Goal: Share content: Share content

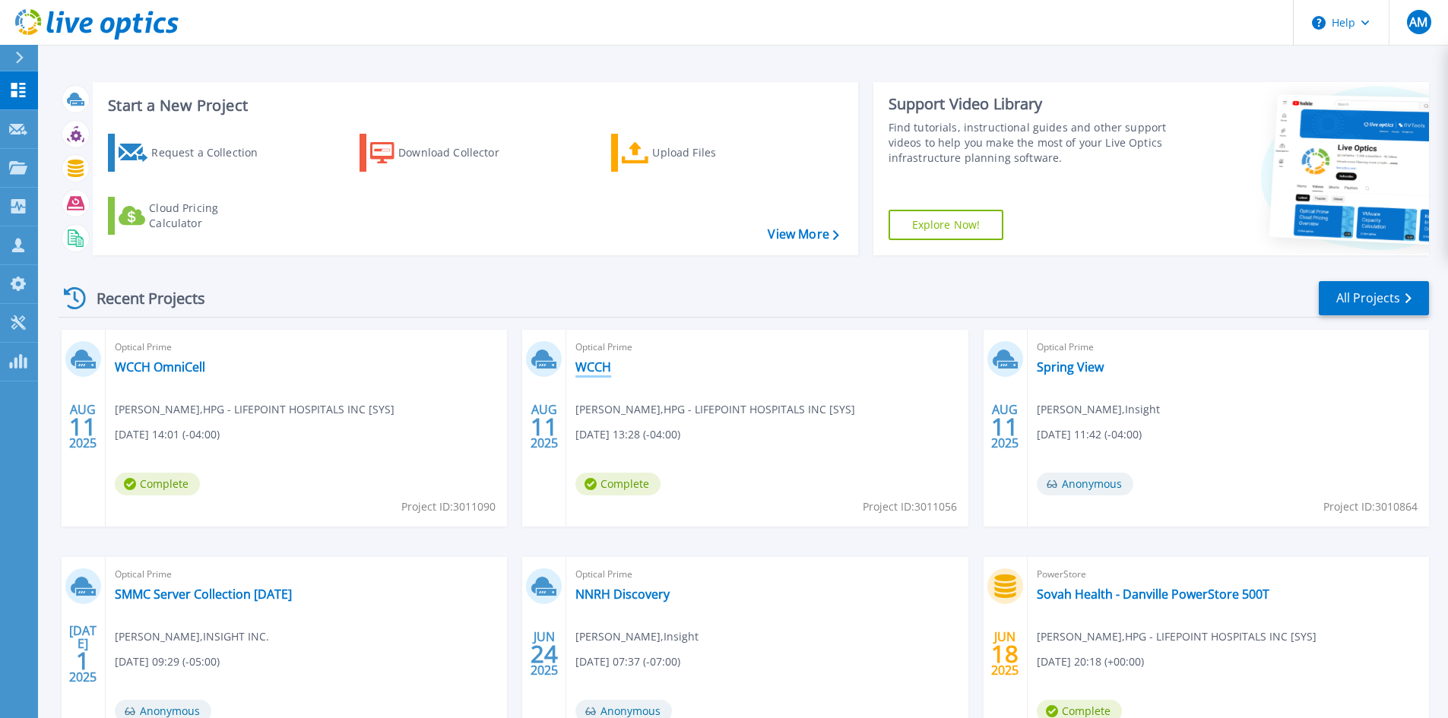
click at [600, 367] on link "WCCH" at bounding box center [593, 367] width 36 height 15
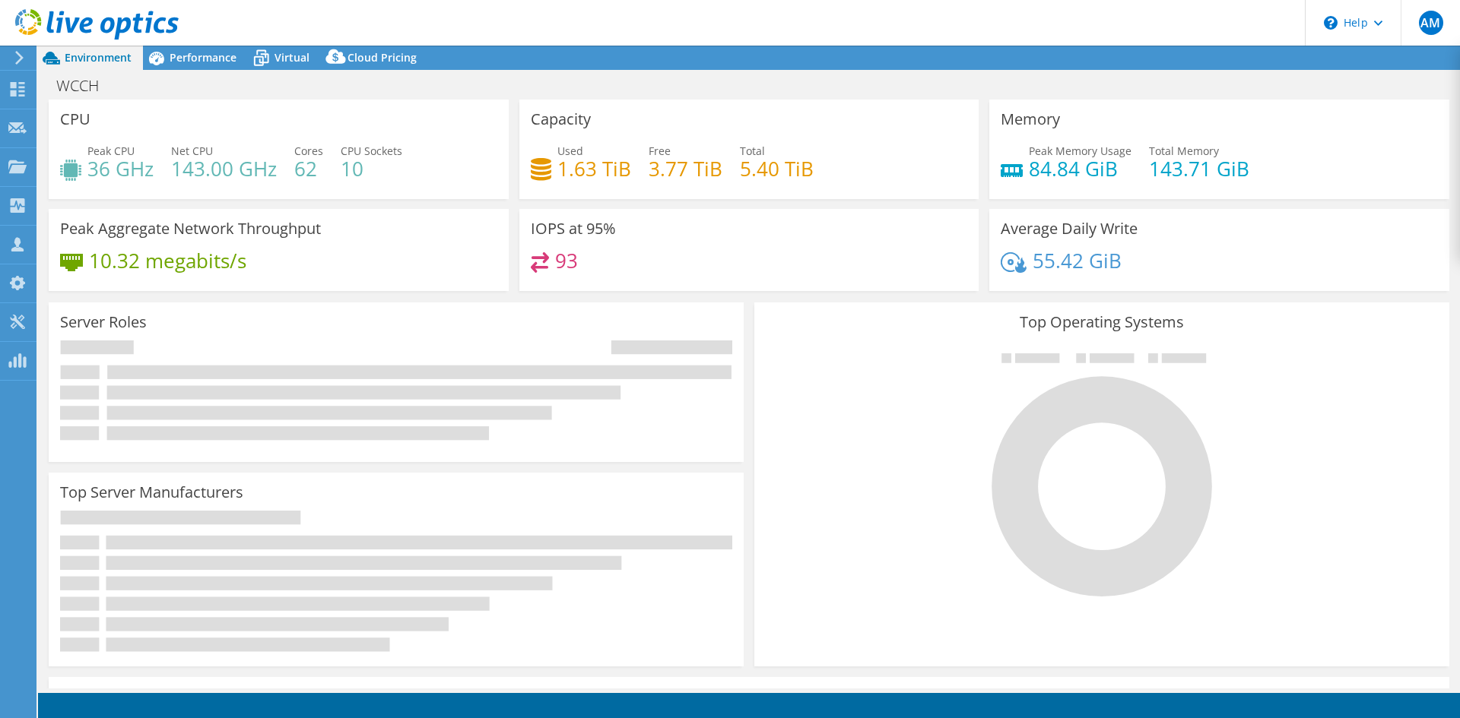
select select "USD"
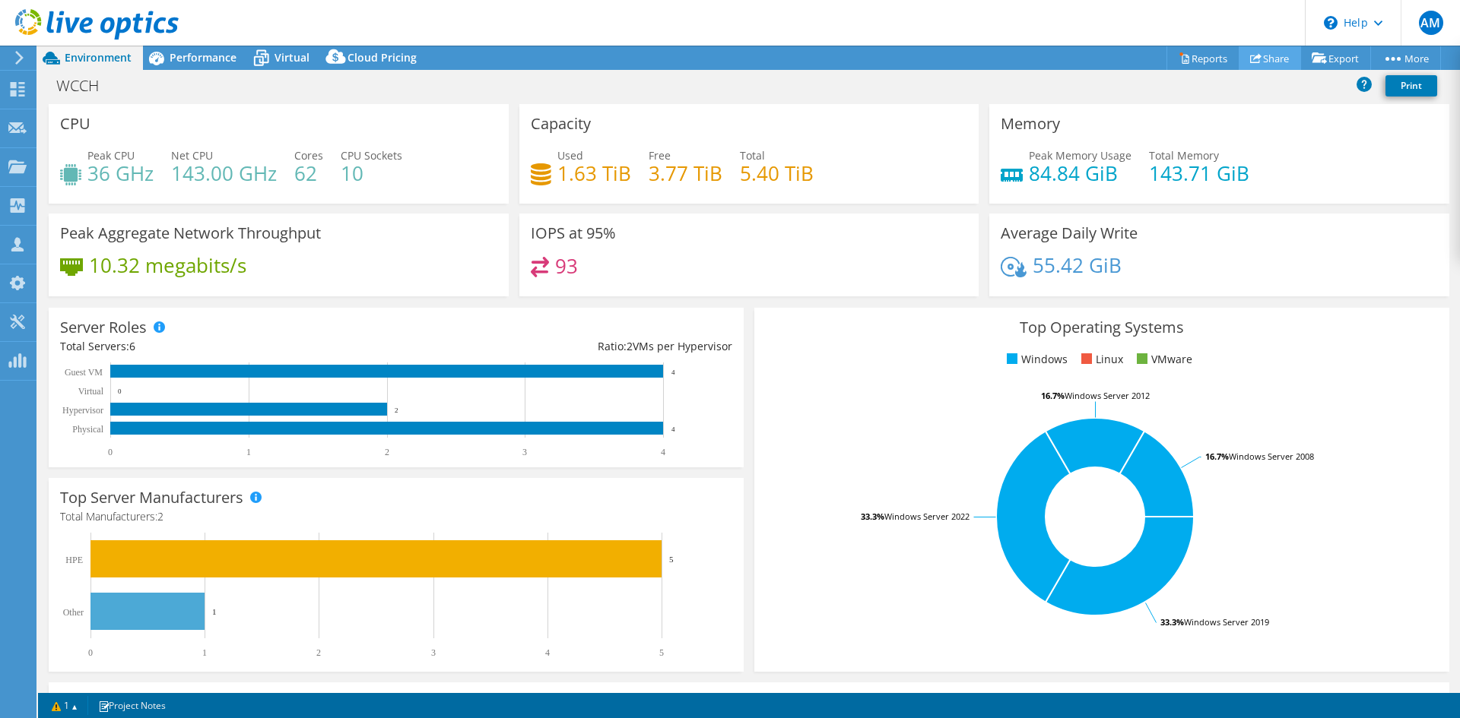
click at [1260, 62] on link "Share" at bounding box center [1269, 58] width 62 height 24
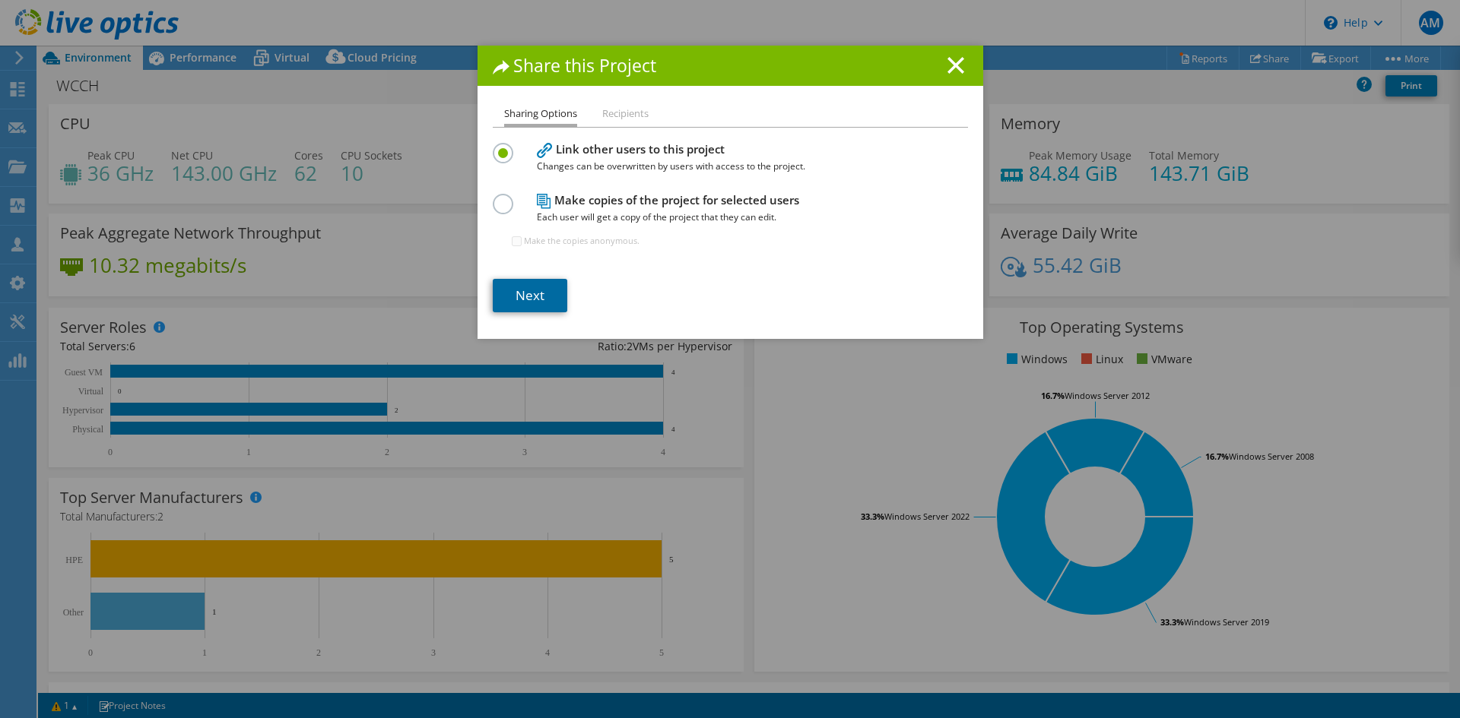
click at [509, 287] on link "Next" at bounding box center [530, 295] width 74 height 33
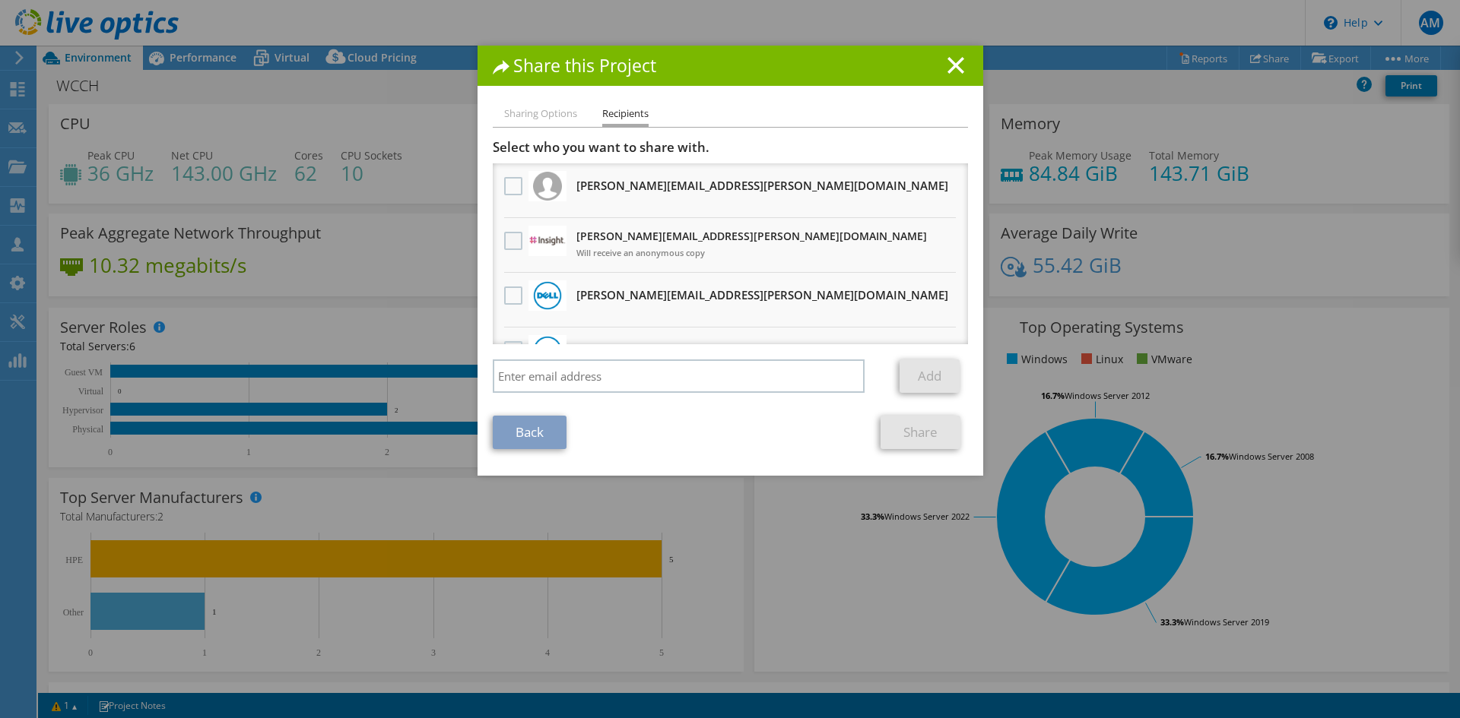
click at [504, 246] on label at bounding box center [515, 241] width 22 height 18
click at [0, 0] on input "checkbox" at bounding box center [0, 0] width 0 height 0
click at [908, 442] on link "Share" at bounding box center [920, 432] width 80 height 33
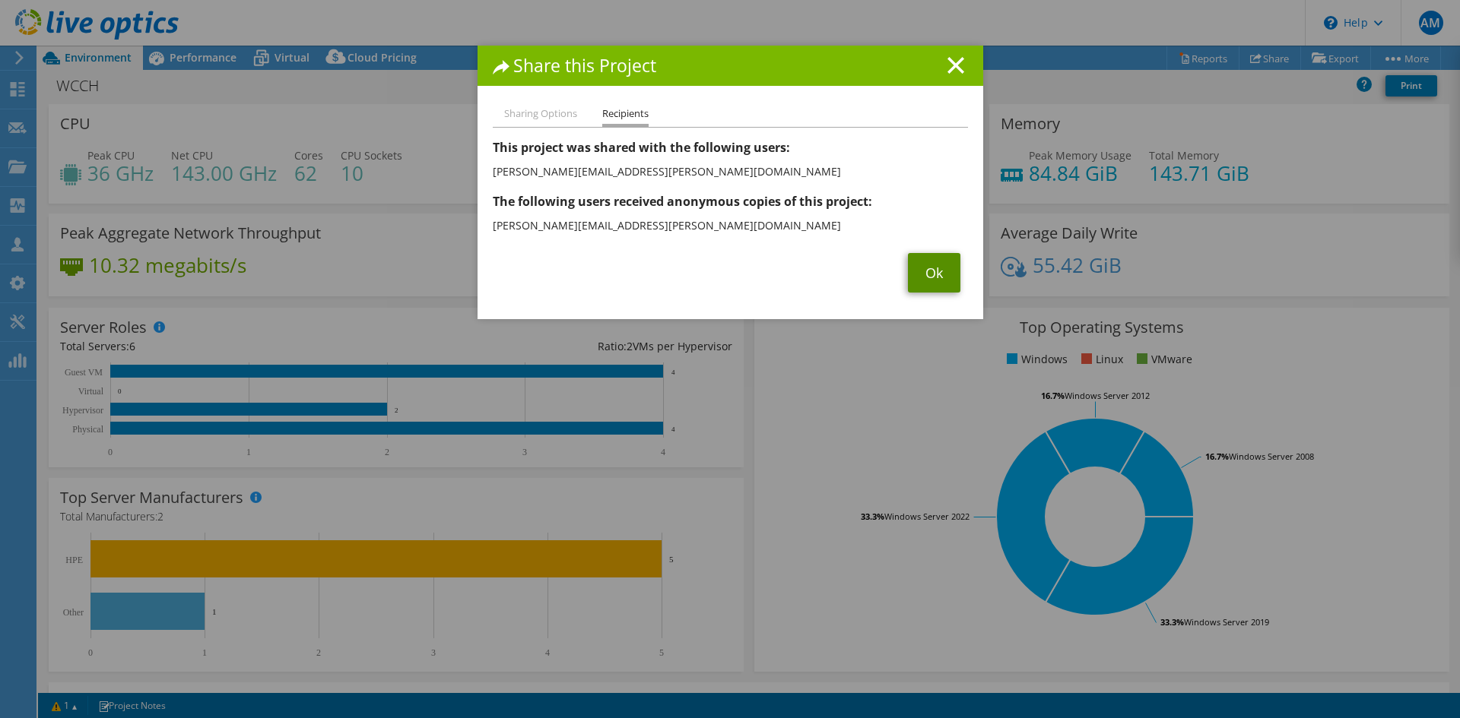
click at [919, 284] on link "Ok" at bounding box center [934, 273] width 52 height 40
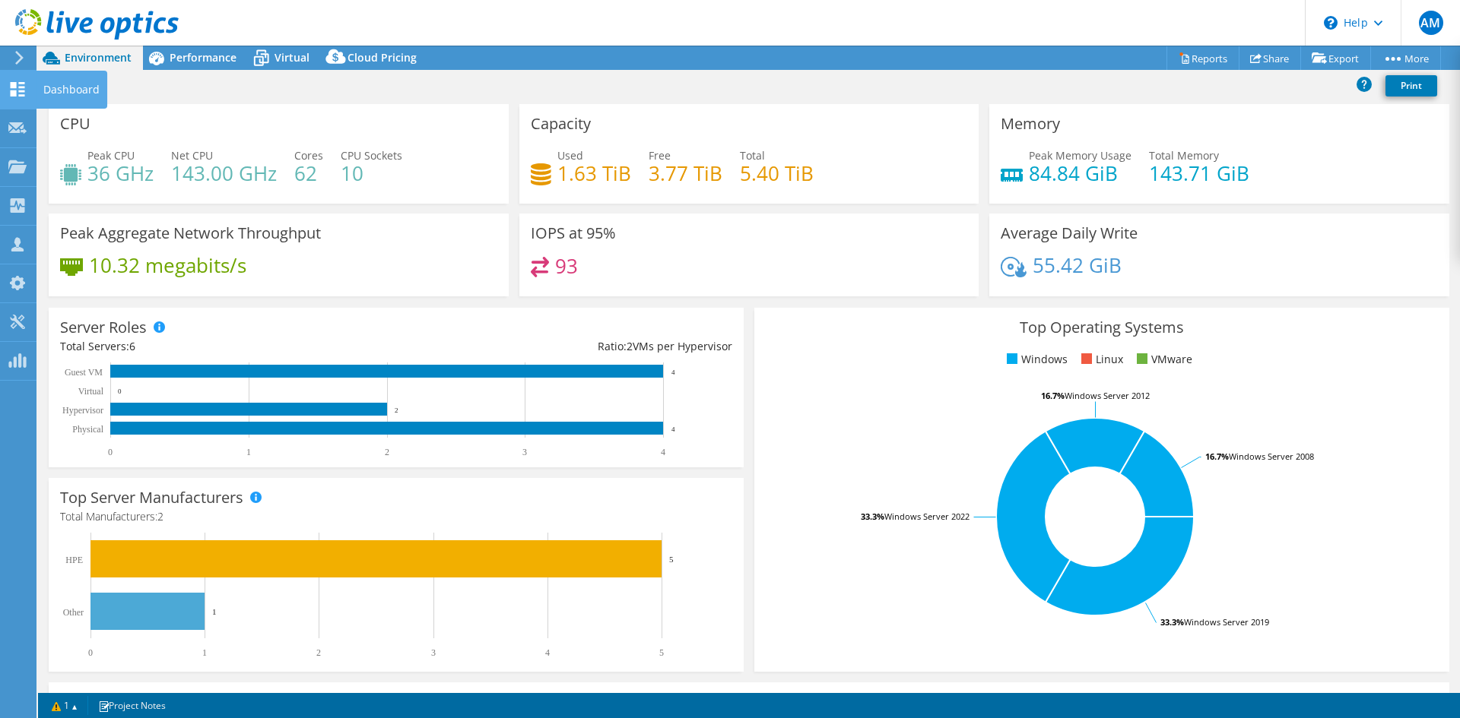
click at [17, 85] on icon at bounding box center [17, 89] width 18 height 14
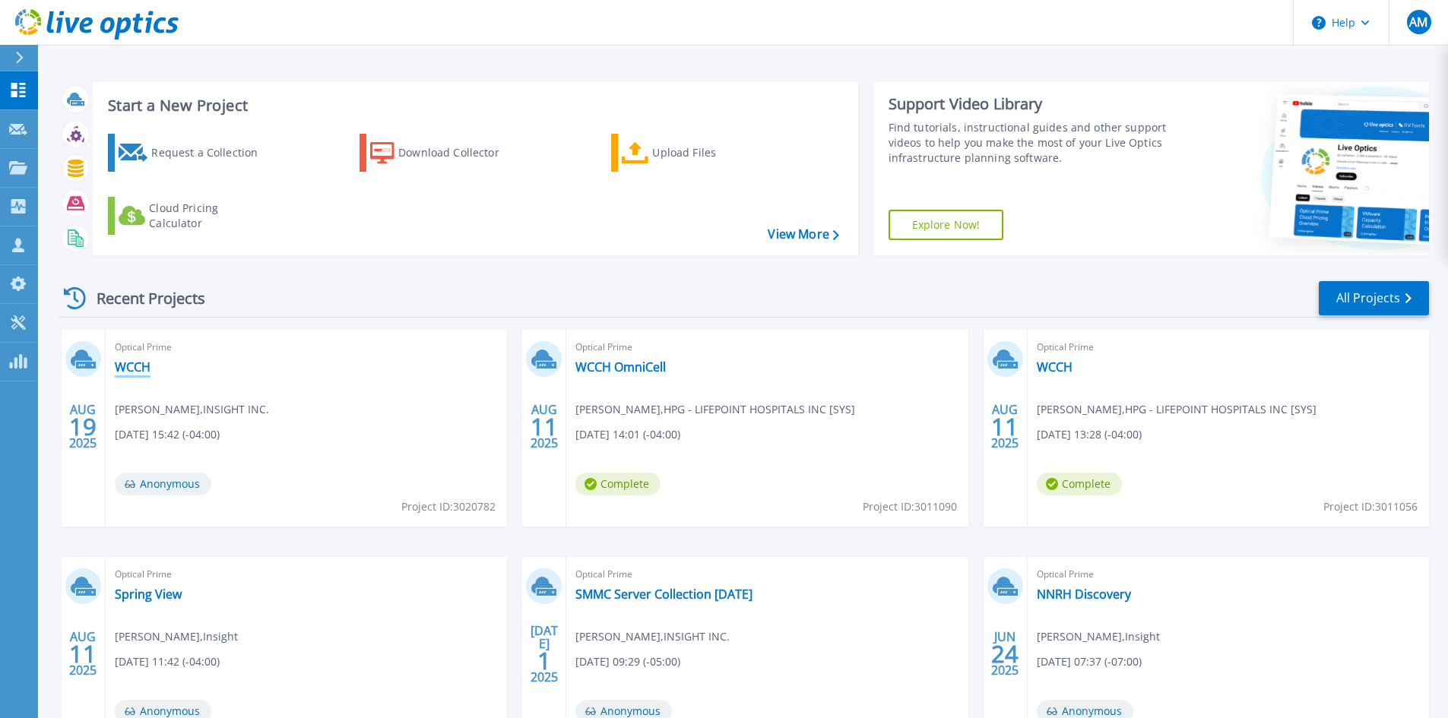
click at [126, 362] on link "WCCH" at bounding box center [133, 367] width 36 height 15
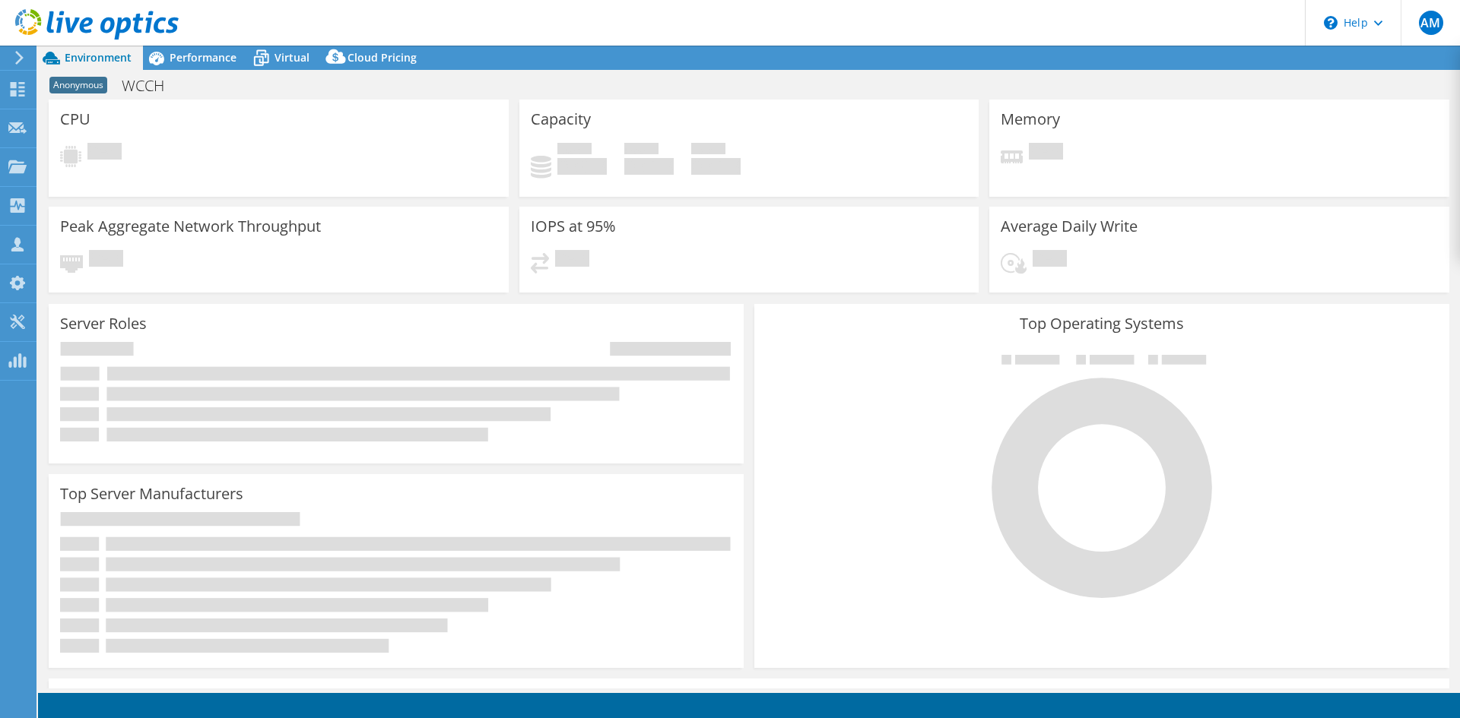
select select "USD"
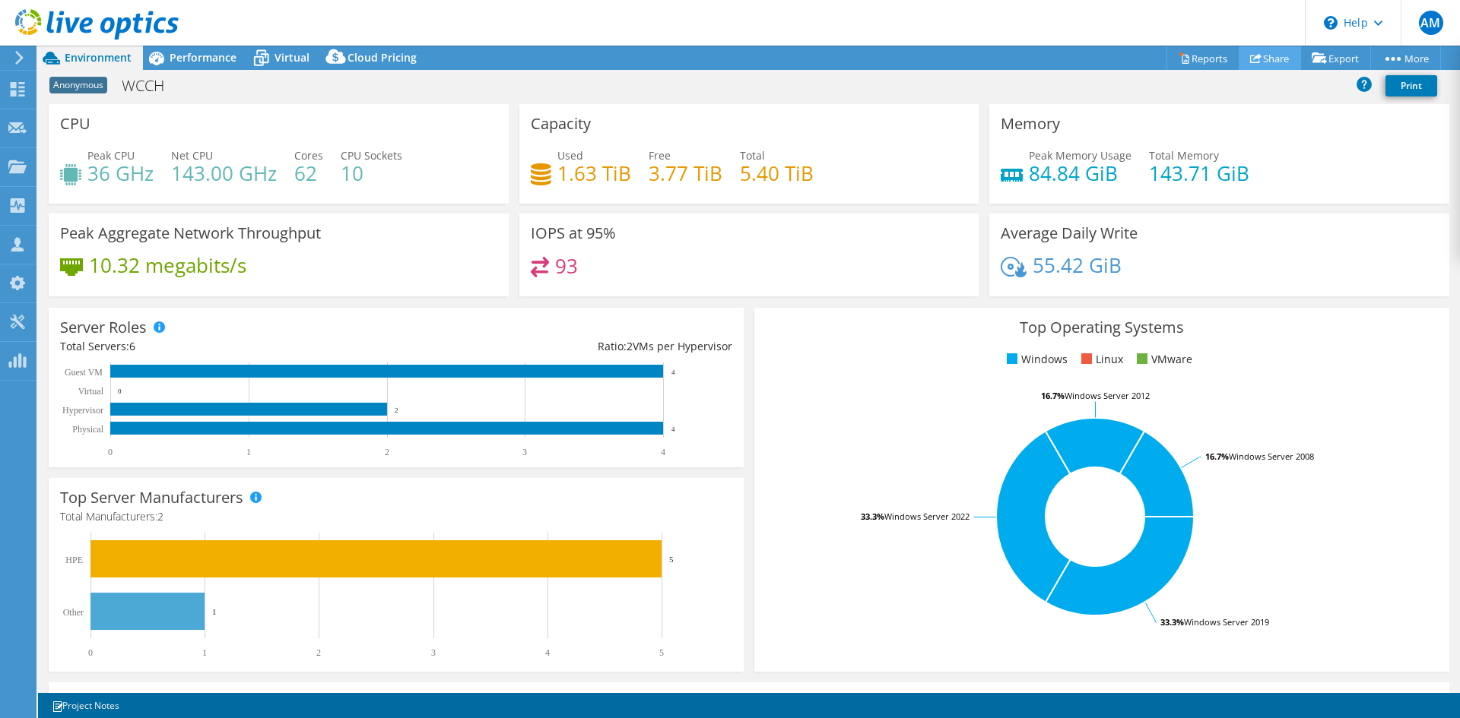
click at [1250, 62] on use at bounding box center [1255, 58] width 11 height 10
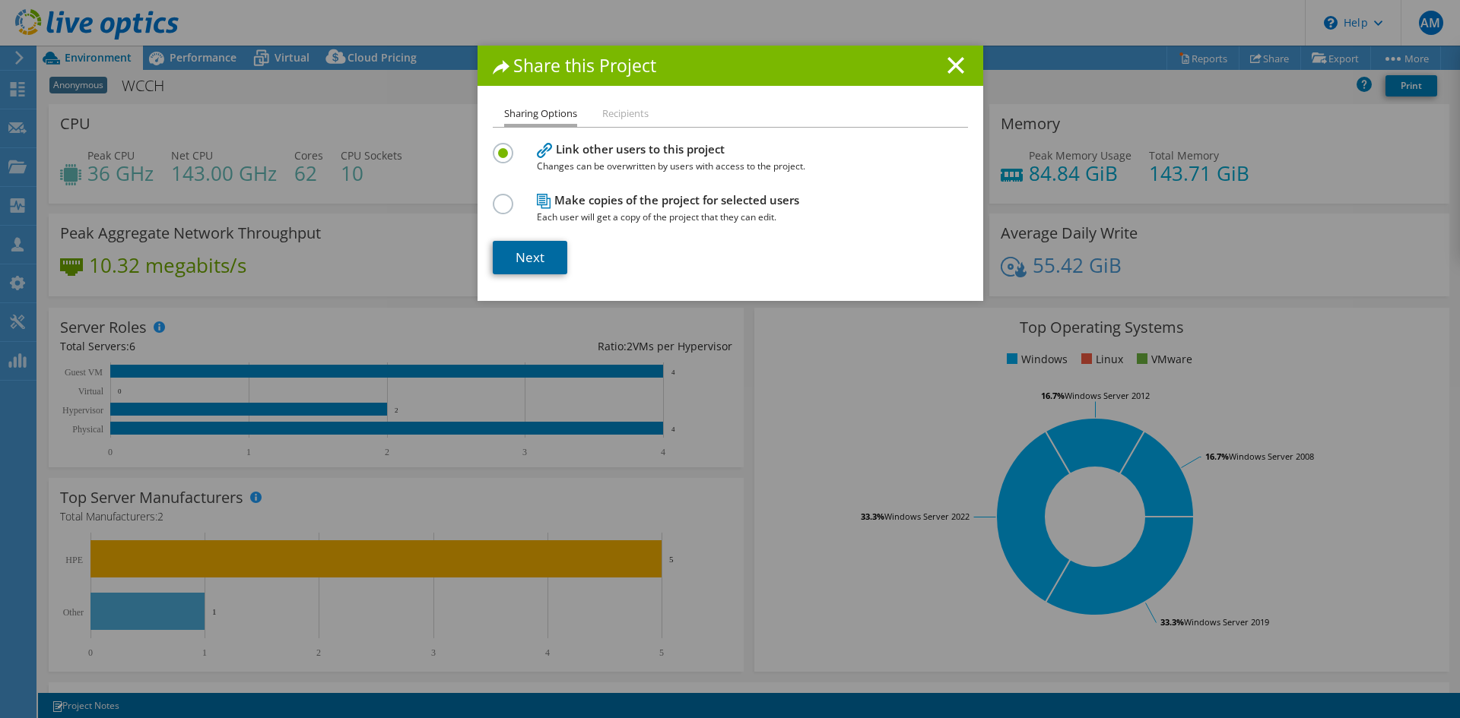
click at [540, 252] on link "Next" at bounding box center [530, 257] width 74 height 33
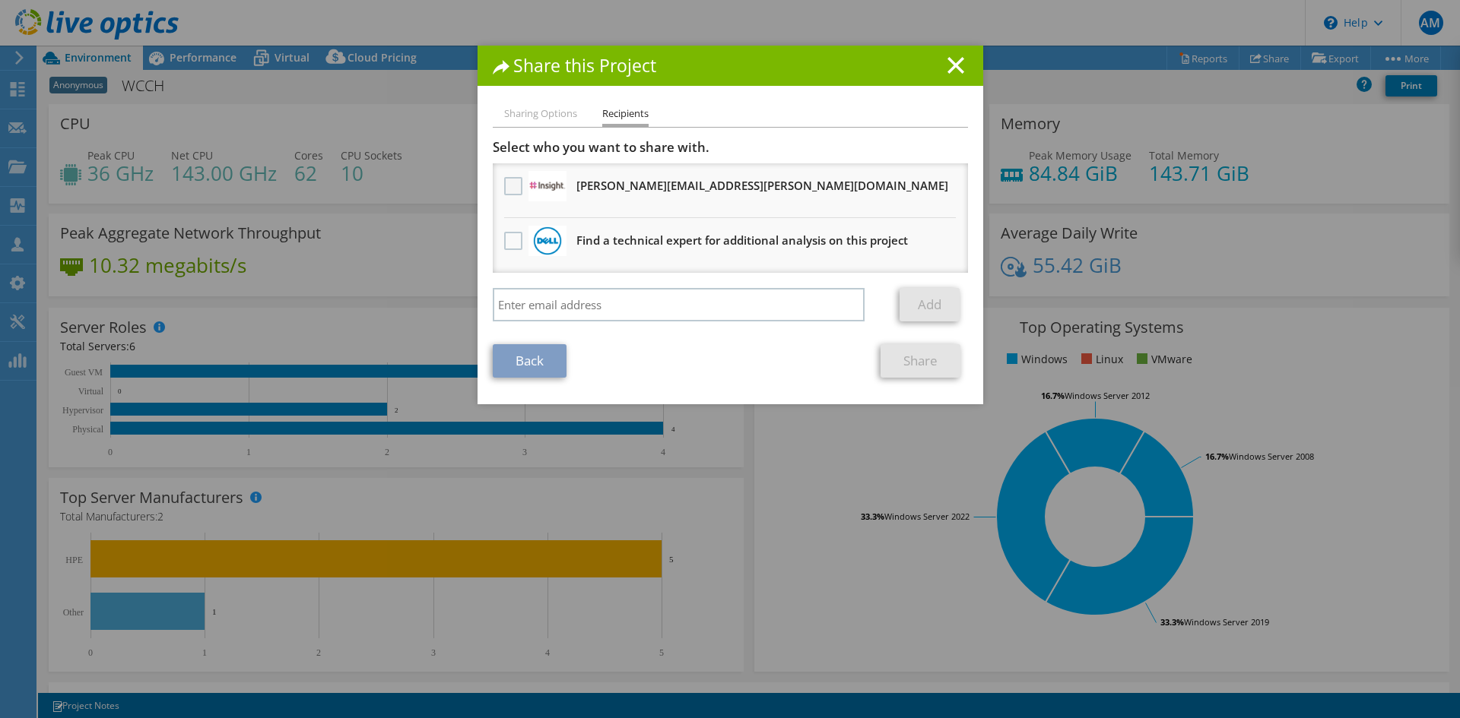
click at [518, 189] on label at bounding box center [515, 186] width 22 height 18
click at [0, 0] on input "checkbox" at bounding box center [0, 0] width 0 height 0
click at [893, 365] on link "Share" at bounding box center [920, 360] width 80 height 33
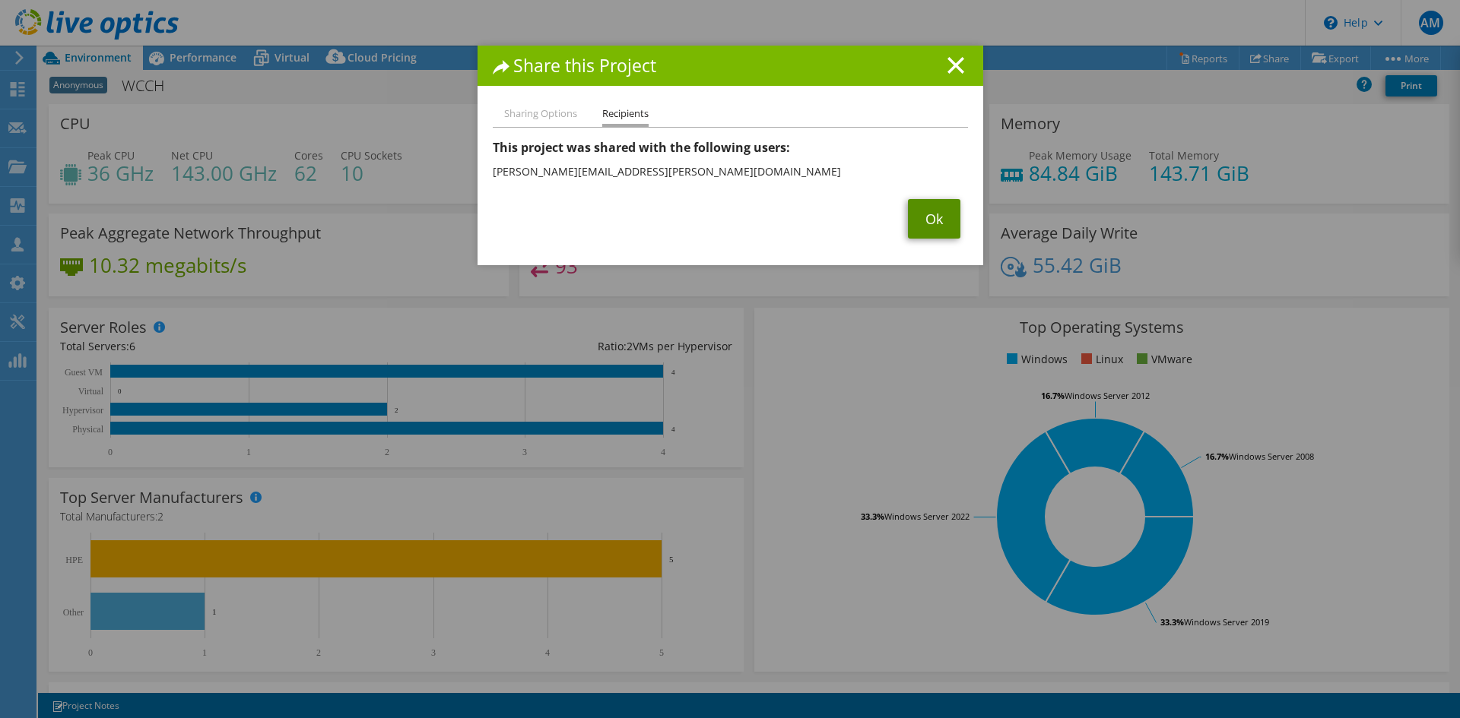
click at [921, 213] on link "Ok" at bounding box center [934, 219] width 52 height 40
